Goal: Information Seeking & Learning: Learn about a topic

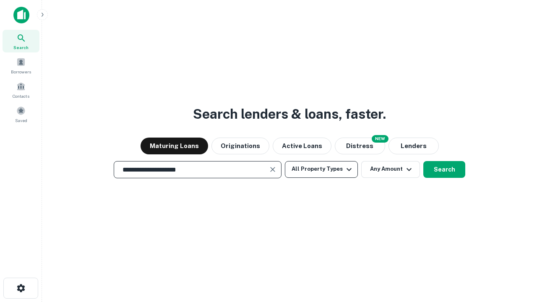
type input "**********"
click at [322, 169] on button "All Property Types" at bounding box center [321, 169] width 73 height 17
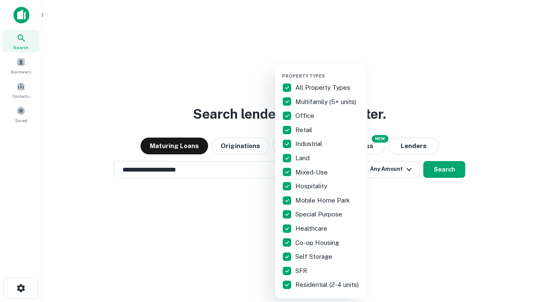
click at [328, 71] on button "button" at bounding box center [328, 71] width 92 height 0
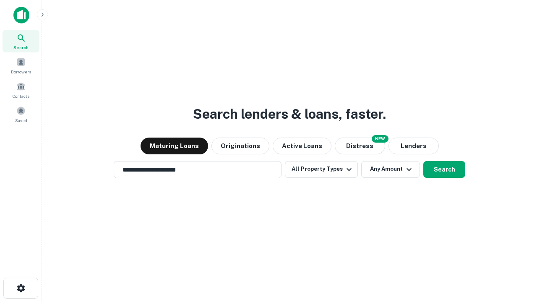
scroll to position [13, 0]
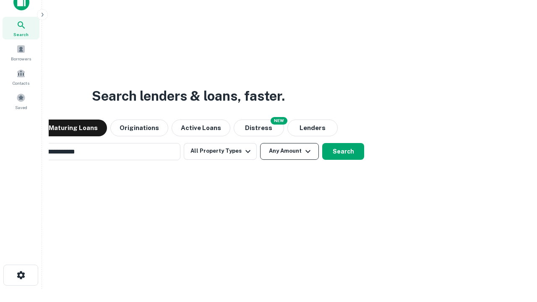
click at [260, 143] on button "Any Amount" at bounding box center [289, 151] width 59 height 17
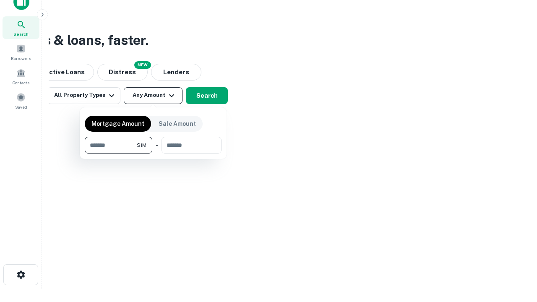
type input "*******"
click at [153, 154] on button "button" at bounding box center [153, 154] width 137 height 0
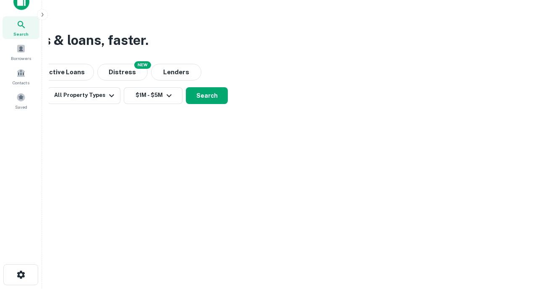
scroll to position [13, 0]
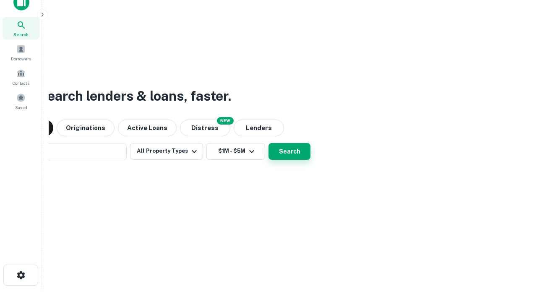
click at [269, 143] on button "Search" at bounding box center [290, 151] width 42 height 17
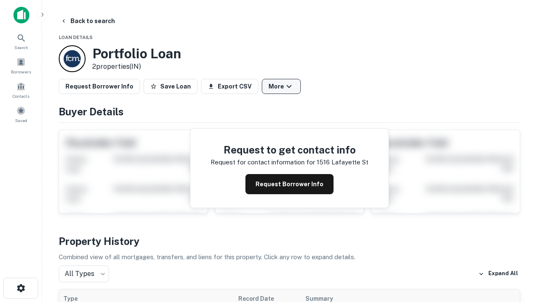
click at [281, 86] on button "More" at bounding box center [281, 86] width 39 height 15
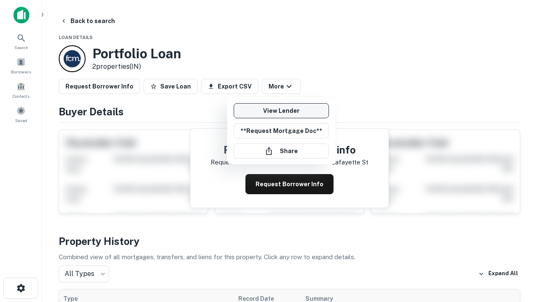
click at [281, 111] on link "View Lender" at bounding box center [281, 110] width 95 height 15
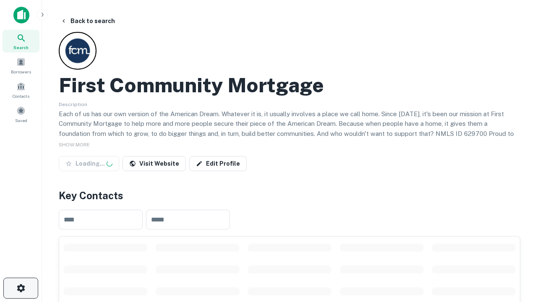
click at [21, 288] on icon "button" at bounding box center [21, 288] width 10 height 10
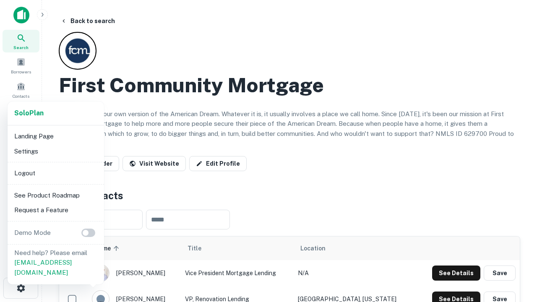
click at [55, 173] on li "Logout" at bounding box center [56, 173] width 90 height 15
